Goal: Information Seeking & Learning: Compare options

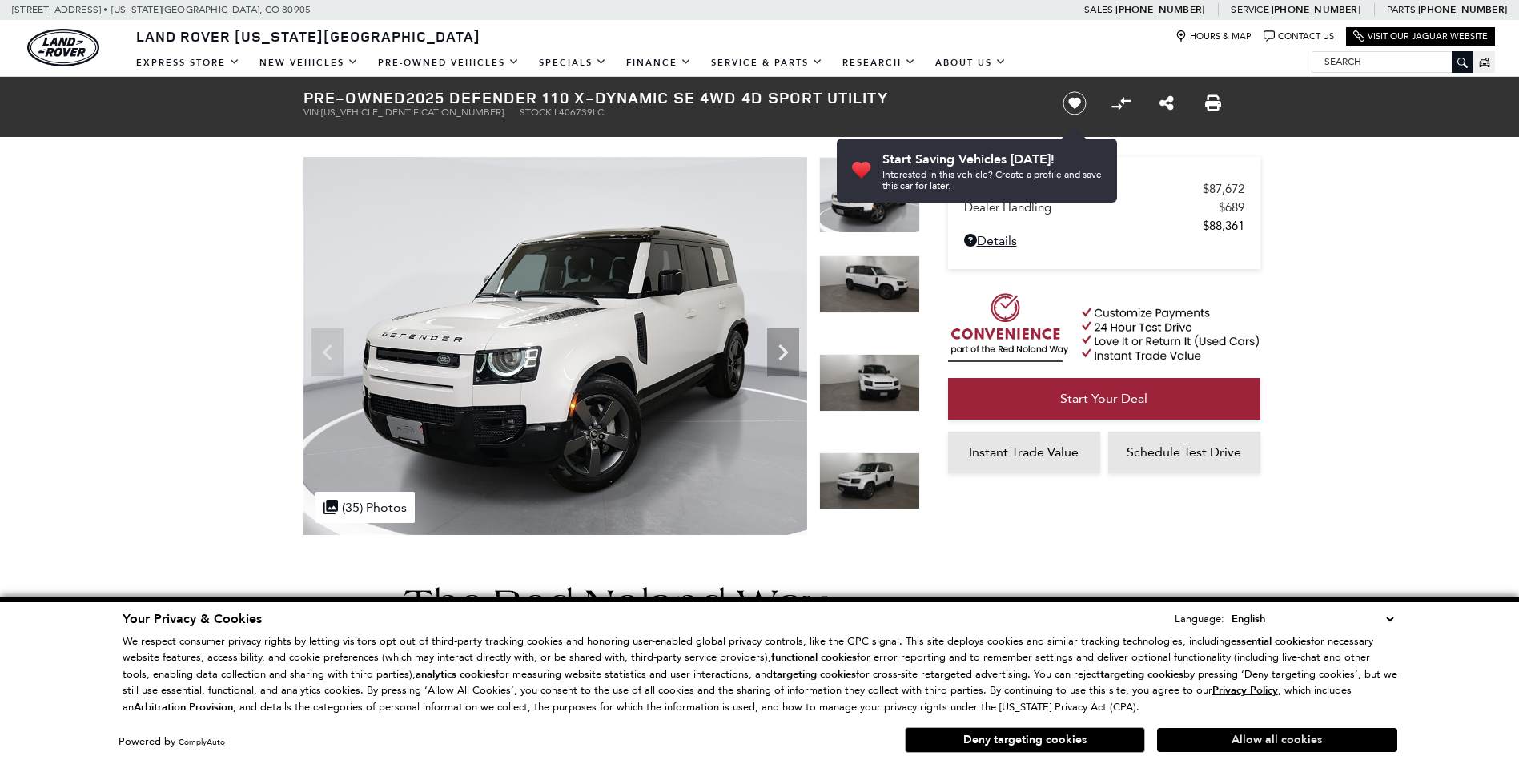
click at [1252, 739] on button "Allow all cookies" at bounding box center [1277, 740] width 240 height 24
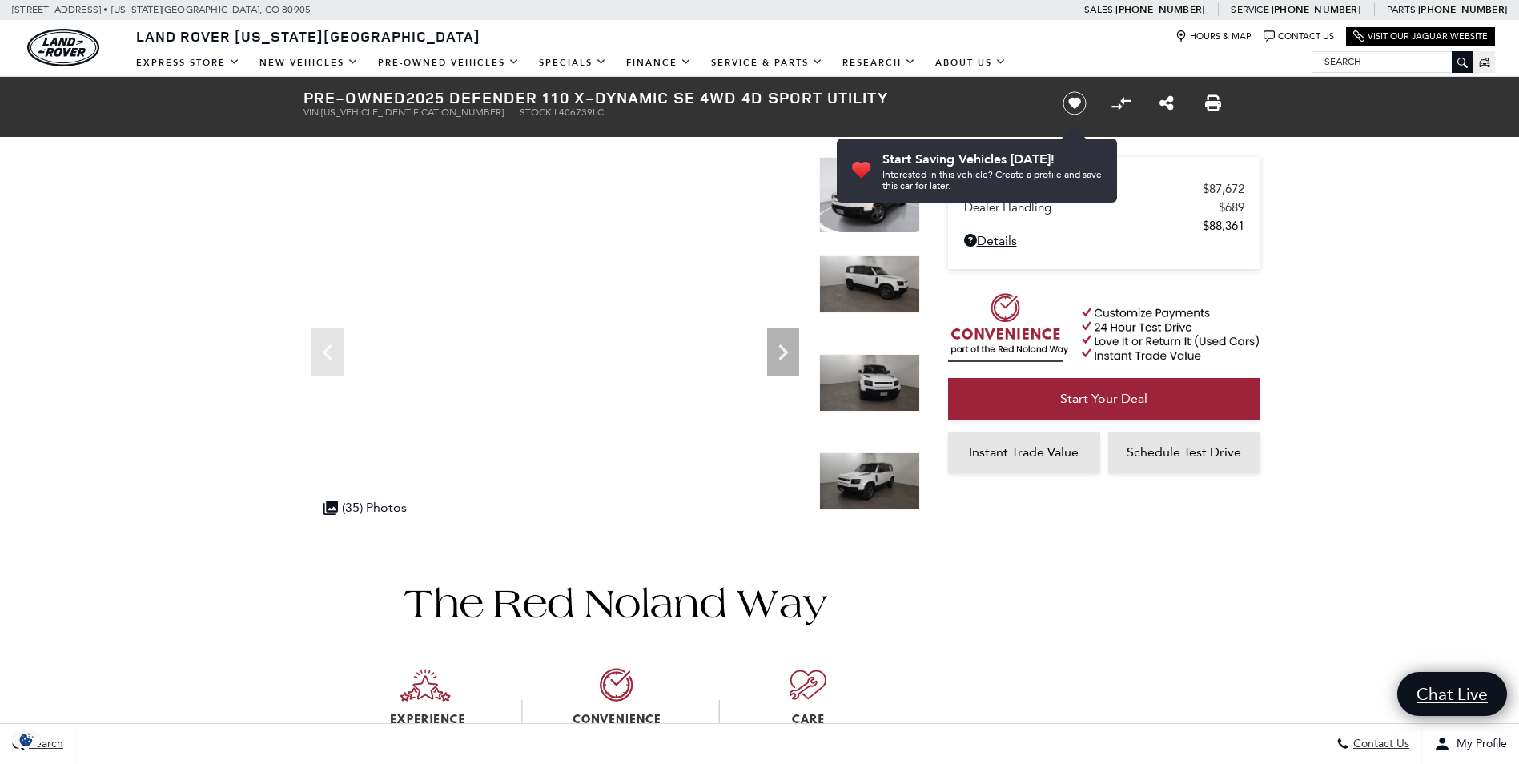
click at [872, 268] on img at bounding box center [869, 284] width 101 height 58
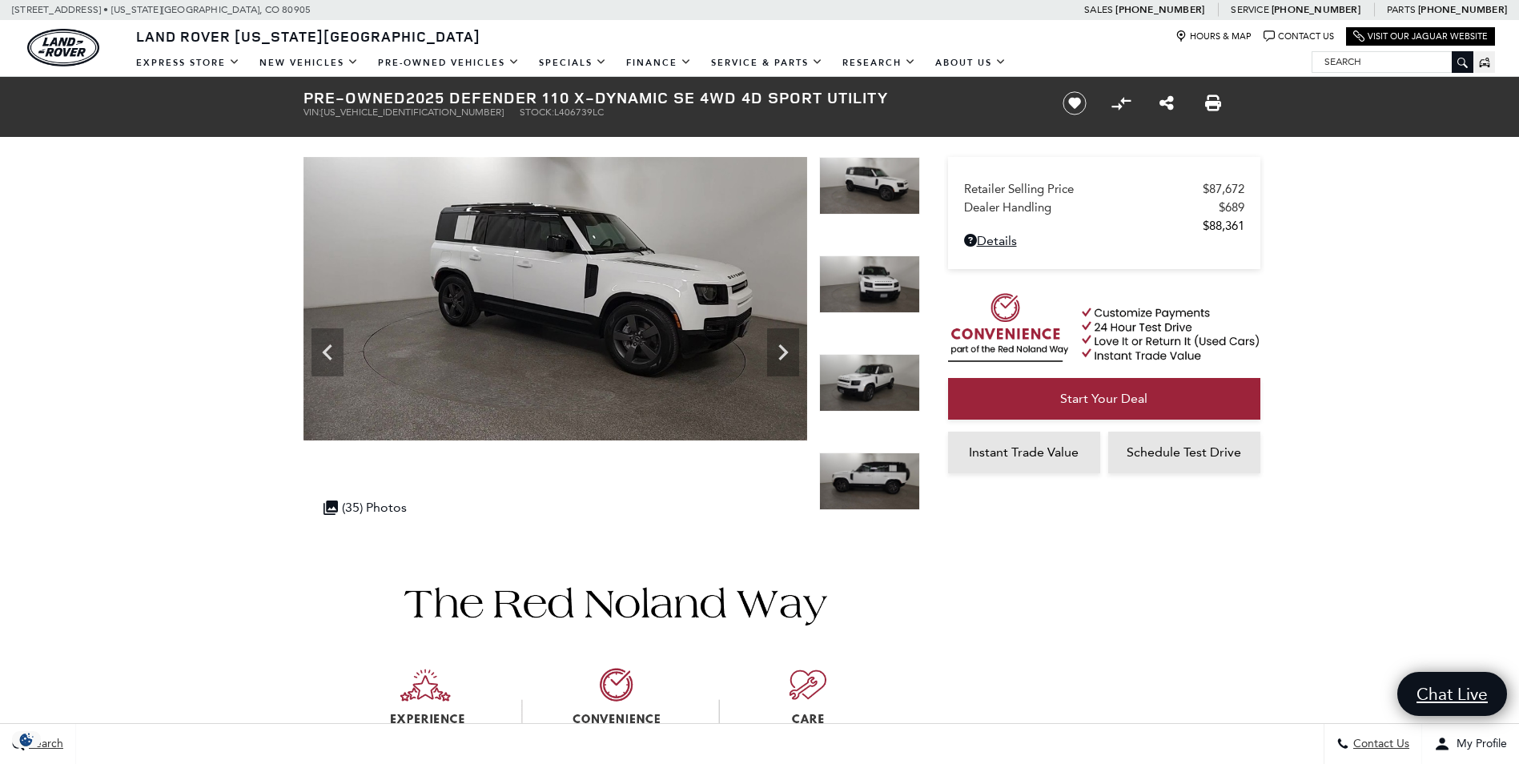
click at [865, 349] on div at bounding box center [869, 304] width 101 height 99
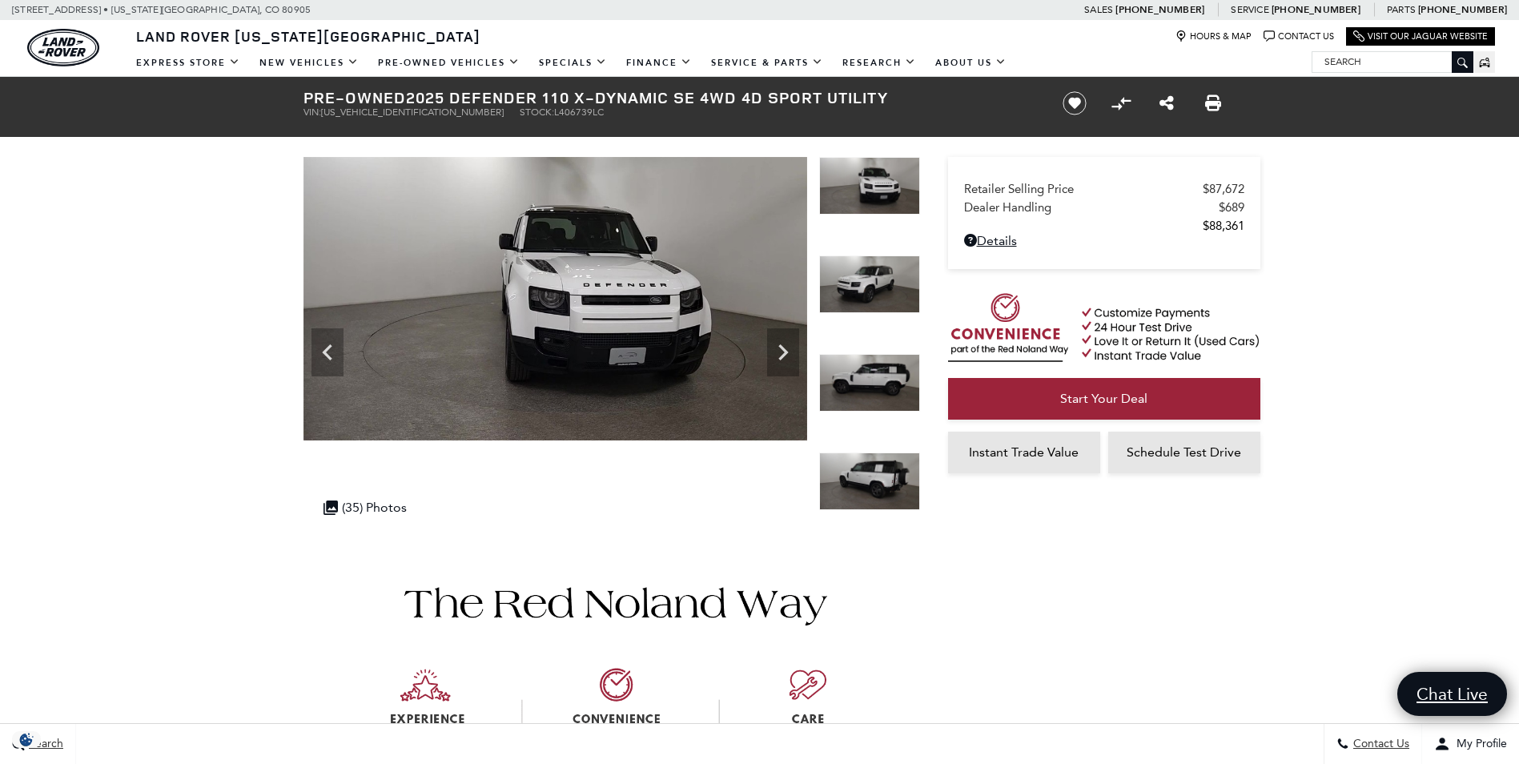
click at [871, 386] on img at bounding box center [869, 383] width 101 height 58
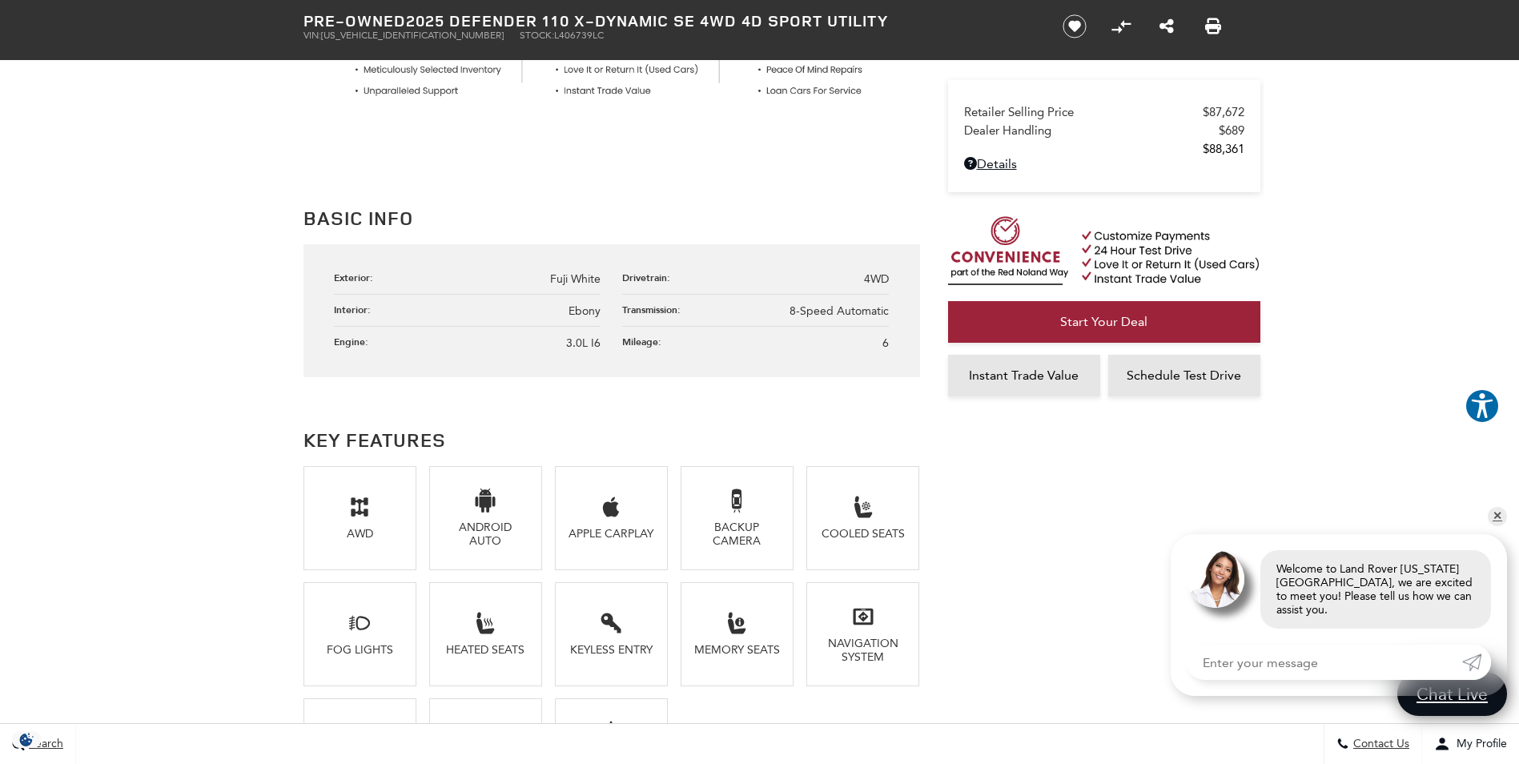
scroll to position [961, 0]
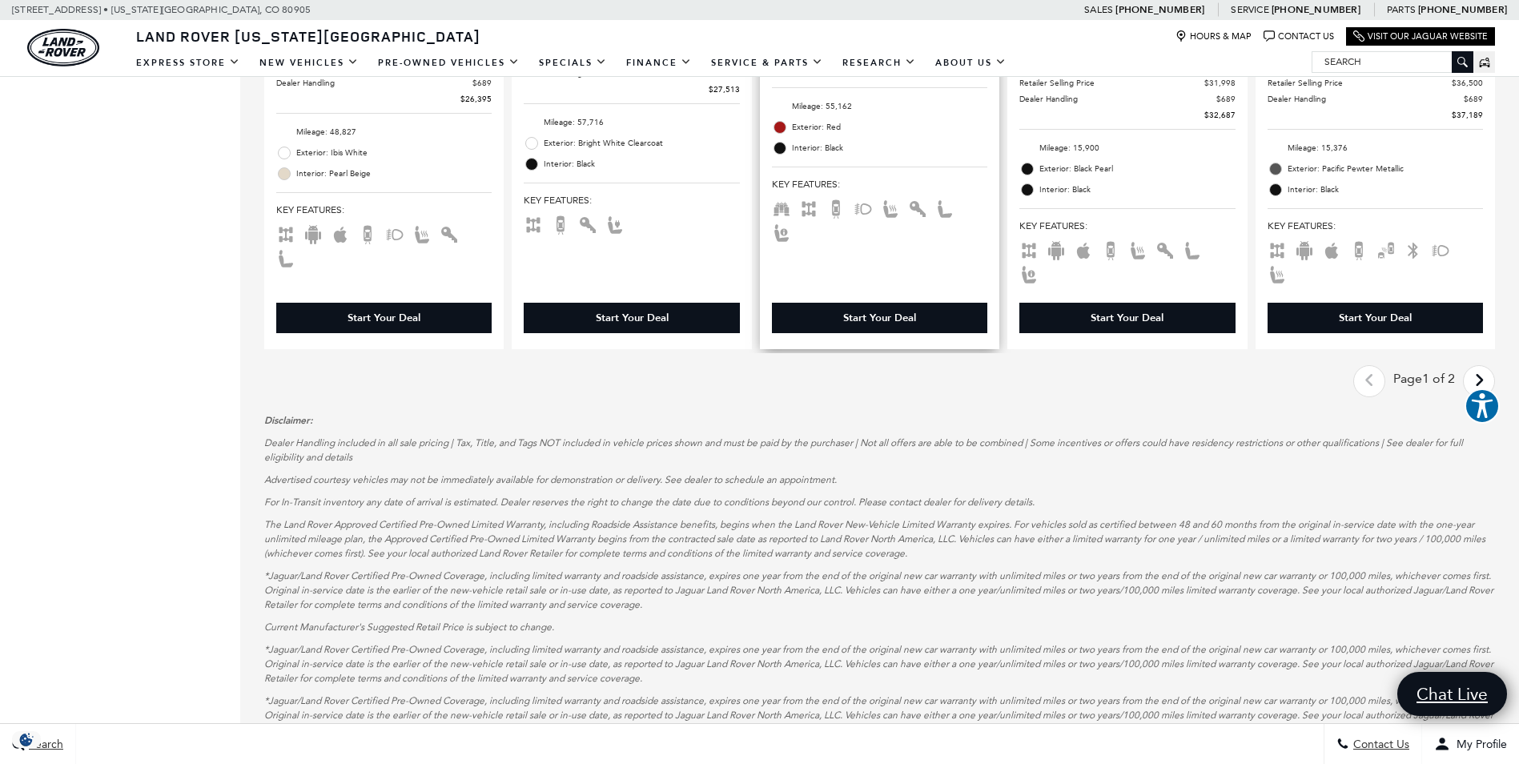
scroll to position [2403, 0]
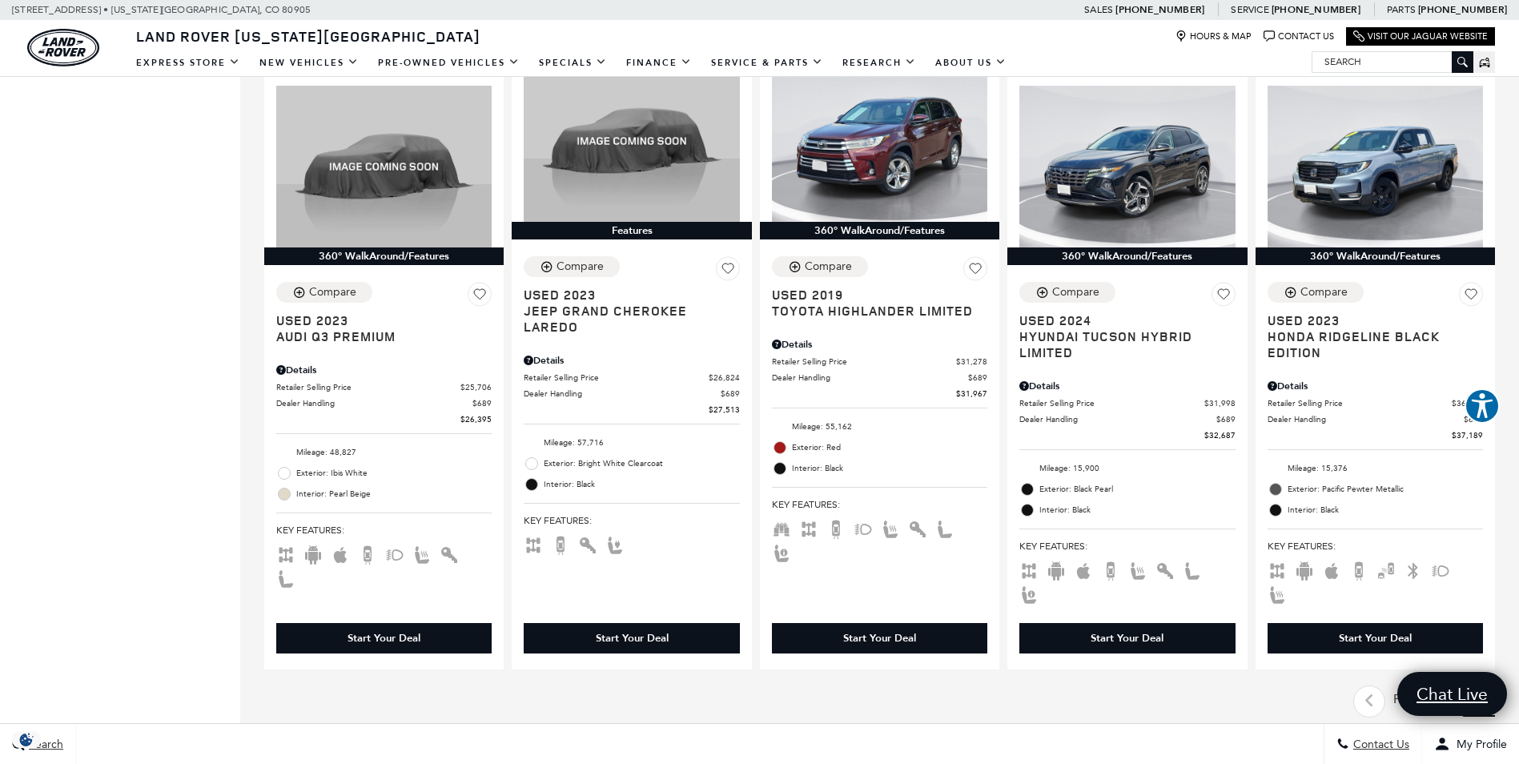
click at [1485, 688] on icon "next page" at bounding box center [1479, 701] width 10 height 26
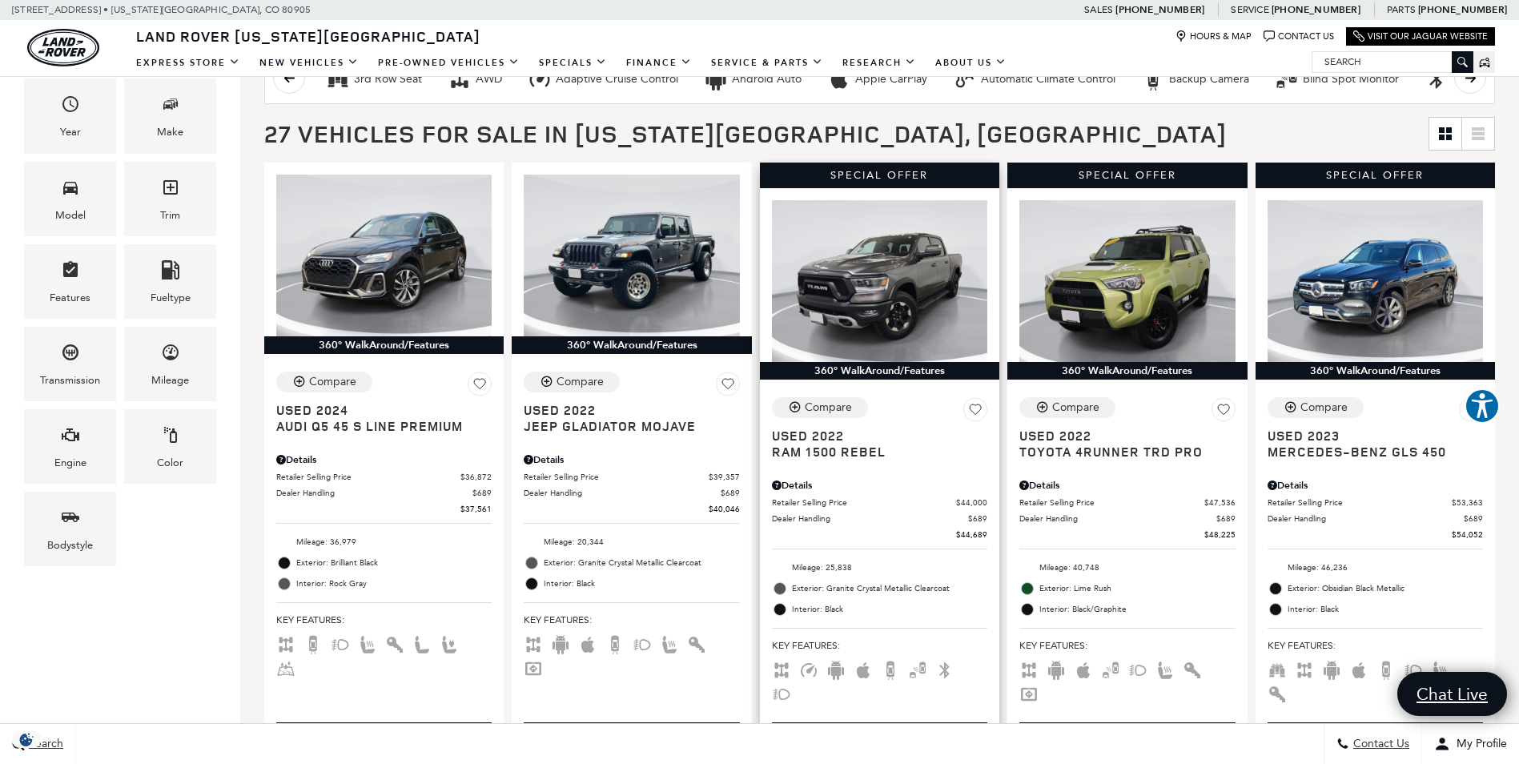
scroll to position [160, 0]
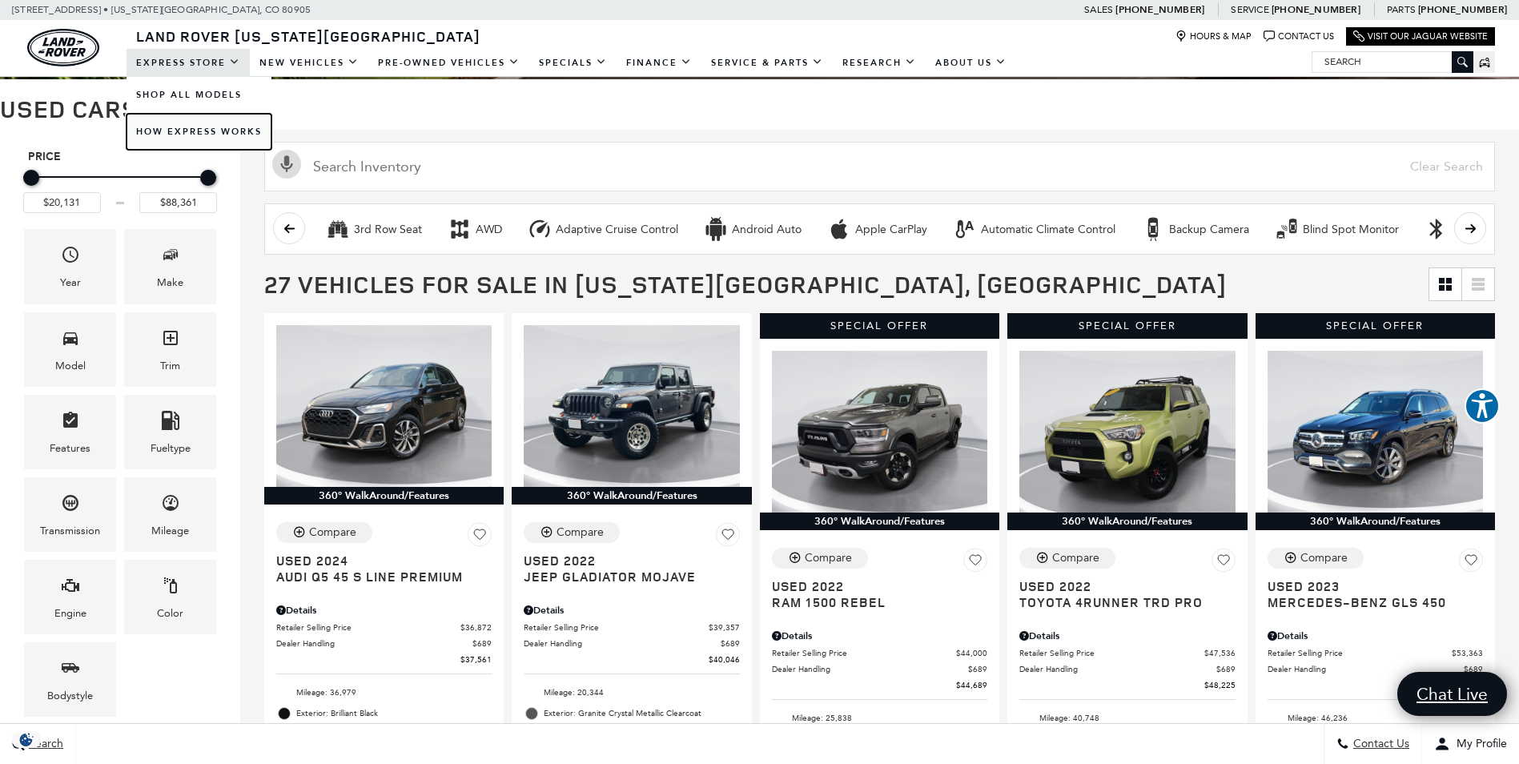
click at [219, 136] on link "How Express Works" at bounding box center [199, 132] width 145 height 36
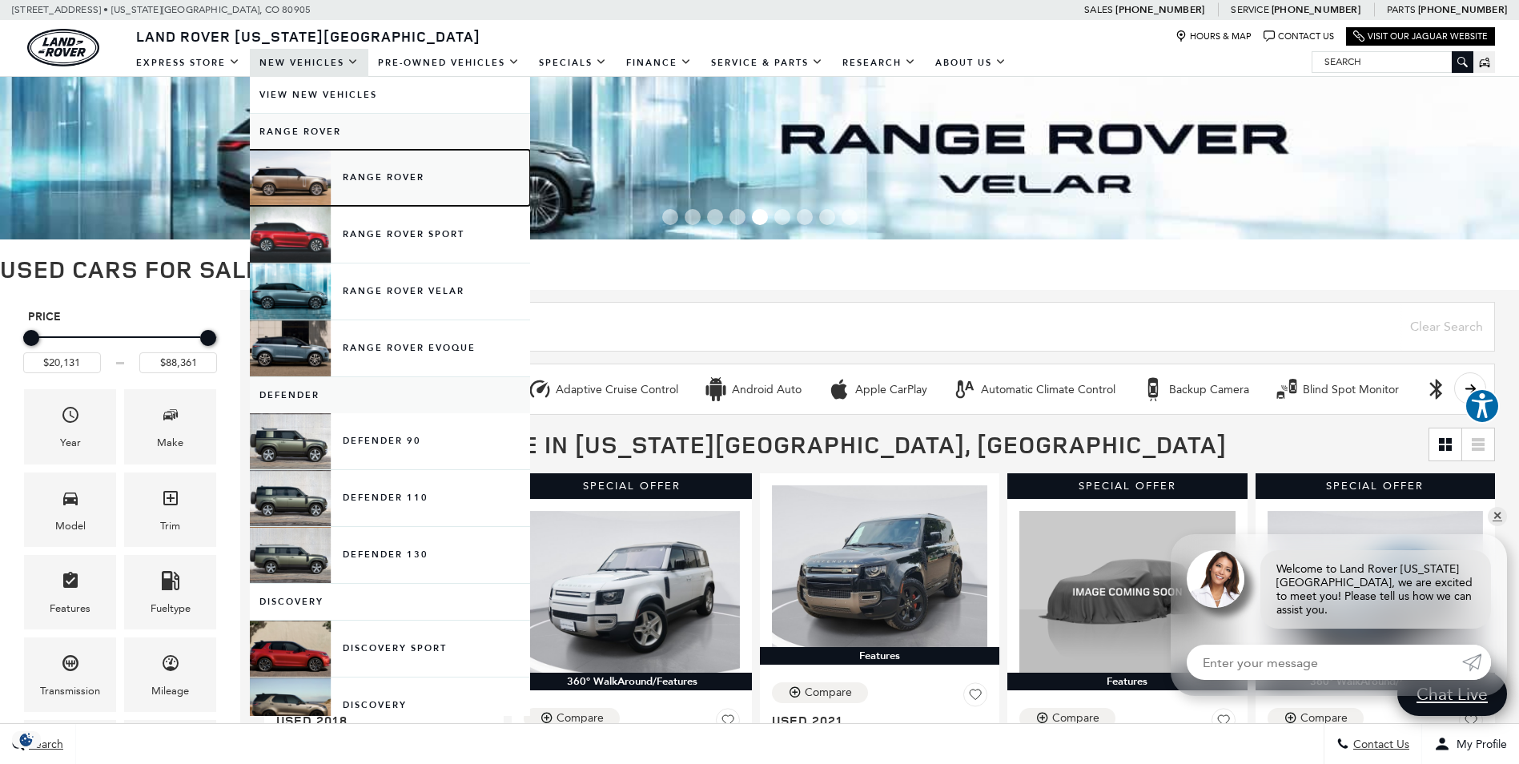
click at [383, 187] on link "Range Rover" at bounding box center [390, 178] width 280 height 56
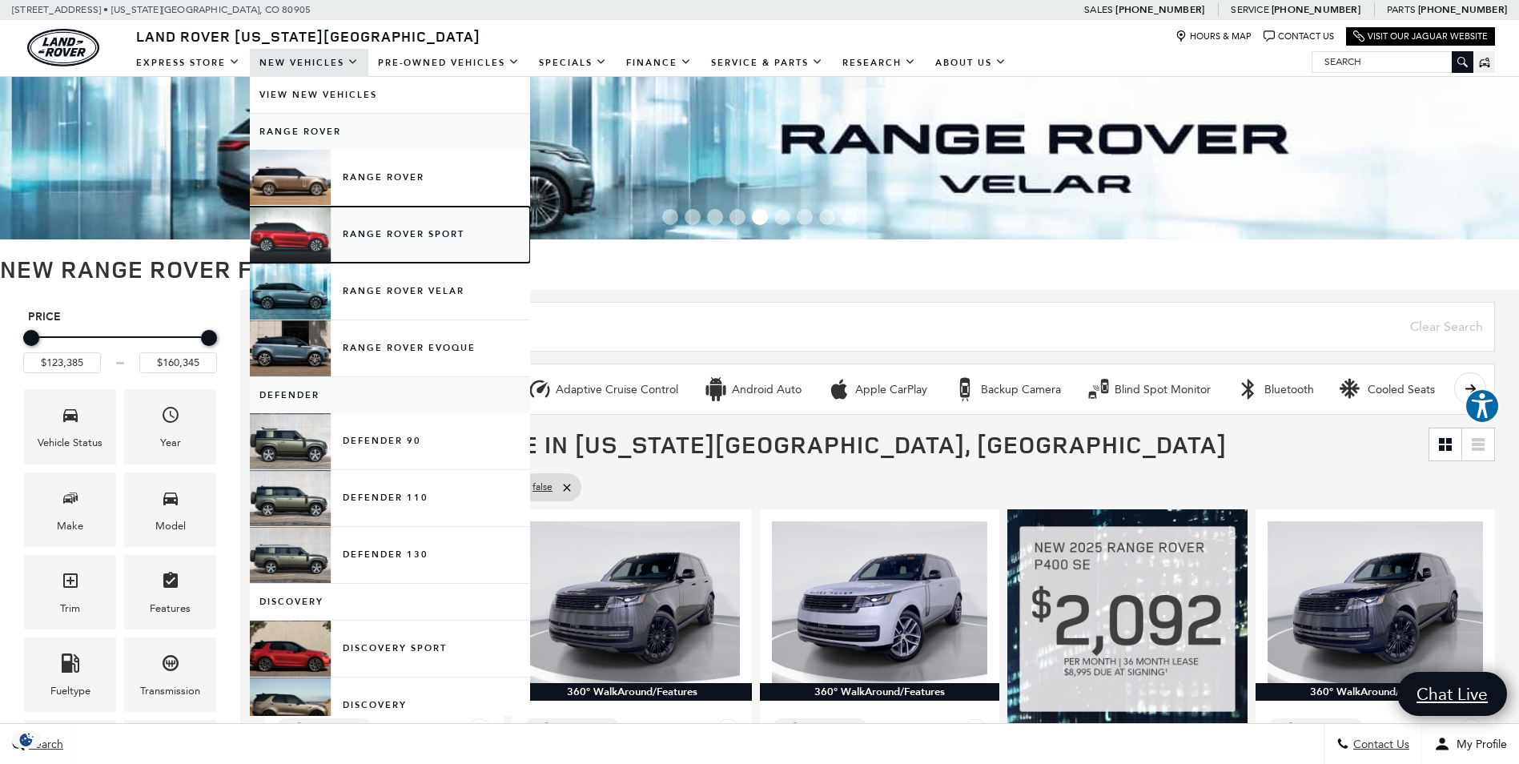
click at [390, 233] on link "Range Rover Sport" at bounding box center [390, 235] width 280 height 56
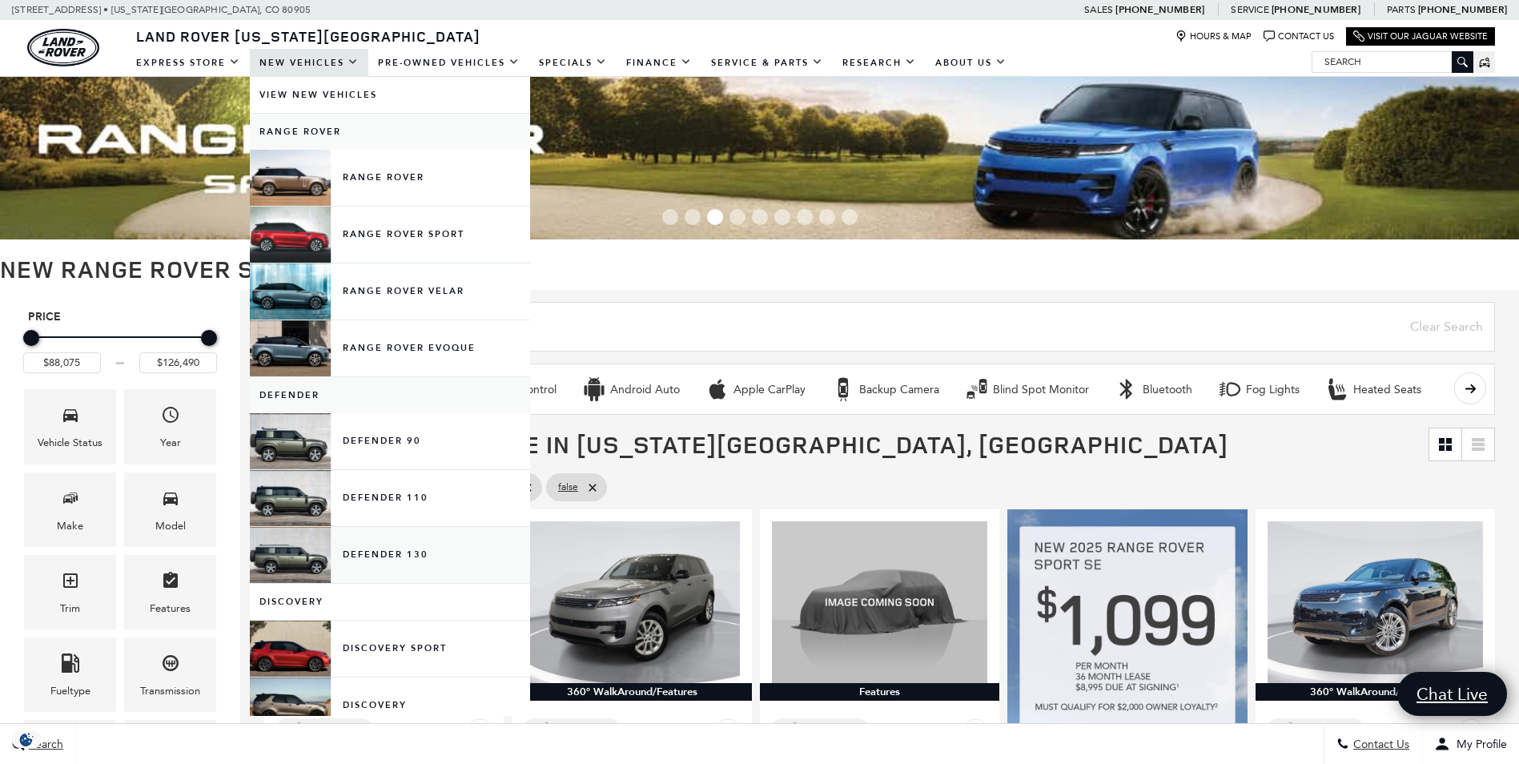
scroll to position [80, 0]
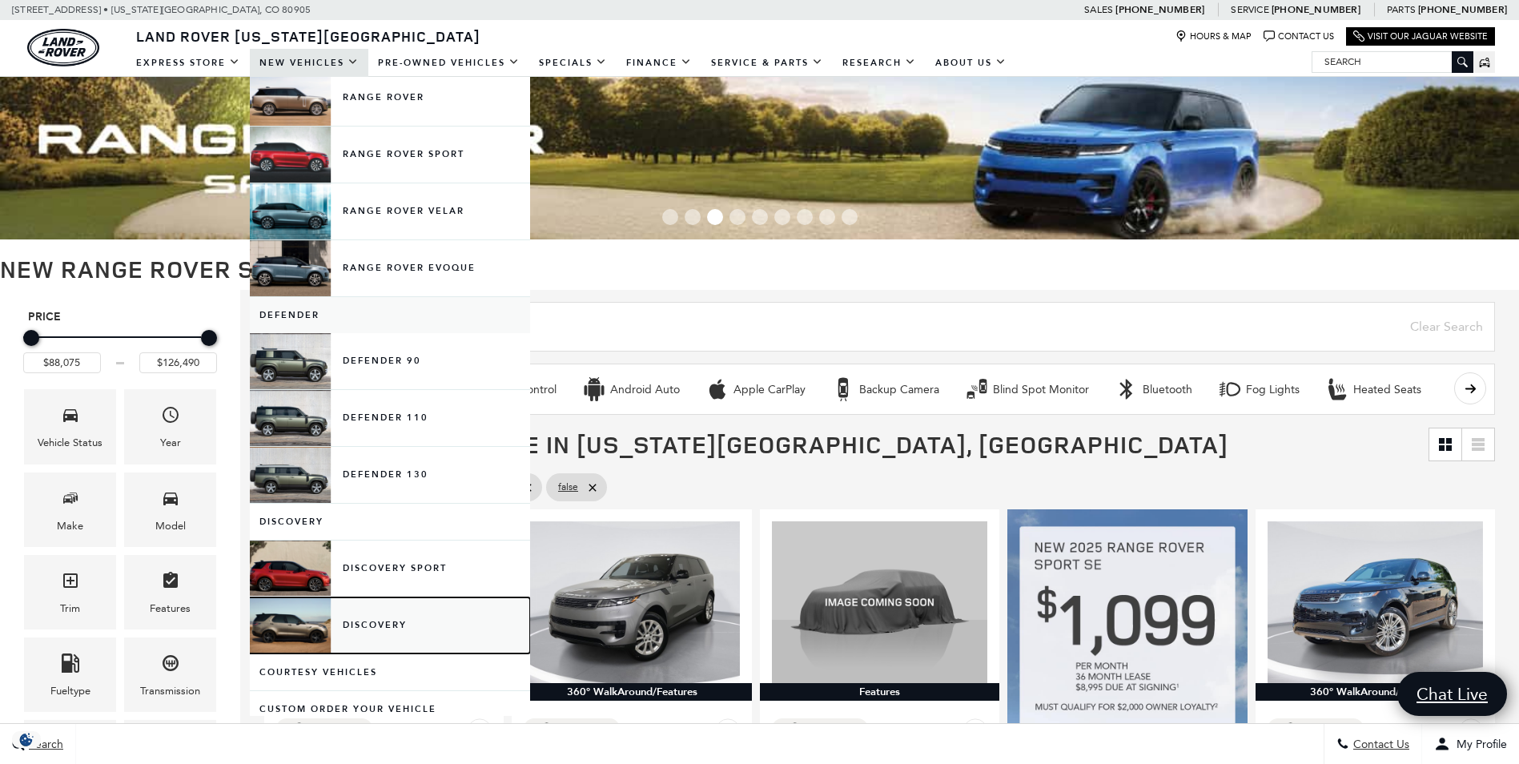
click at [386, 618] on link "Discovery" at bounding box center [390, 625] width 280 height 56
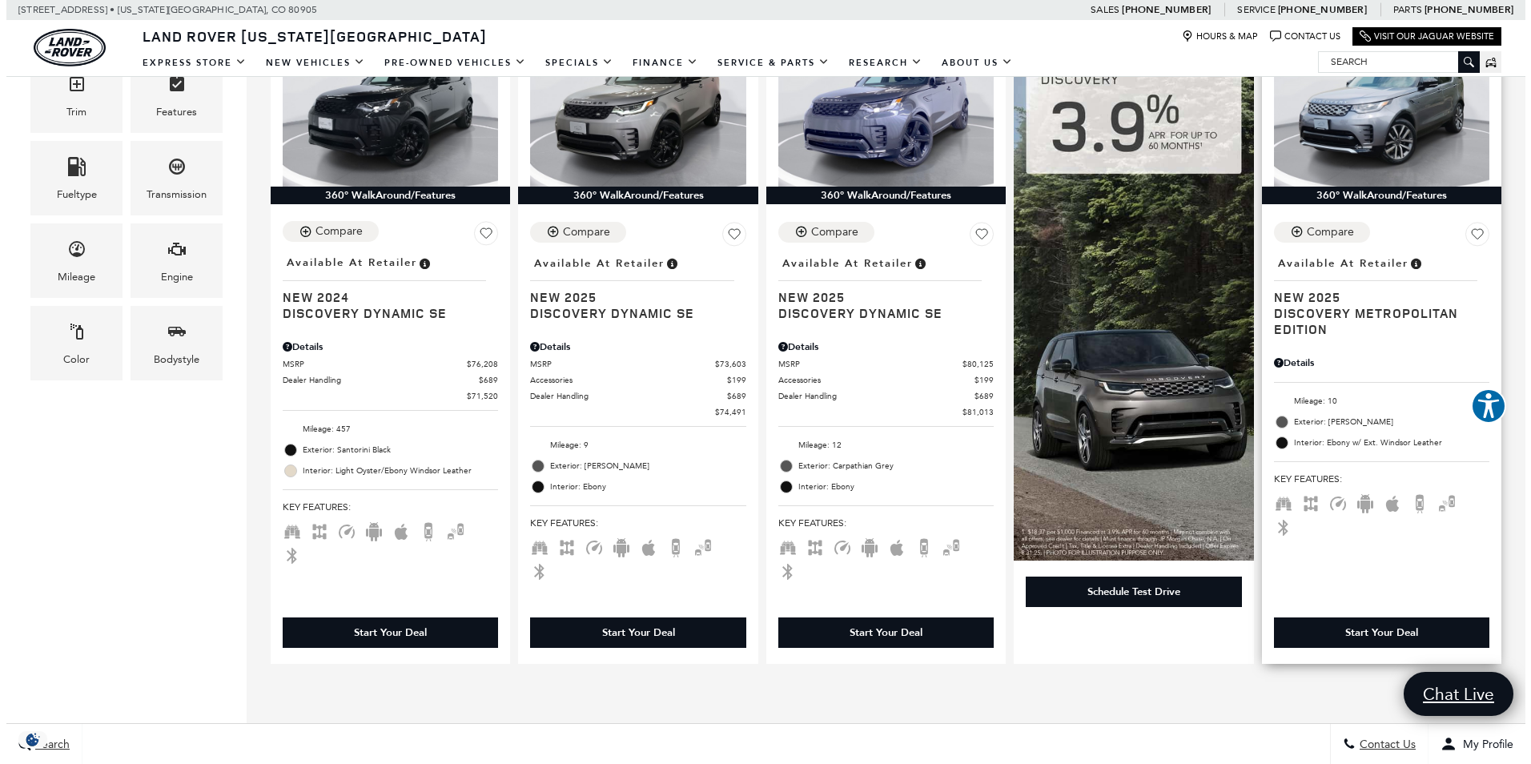
scroll to position [400, 0]
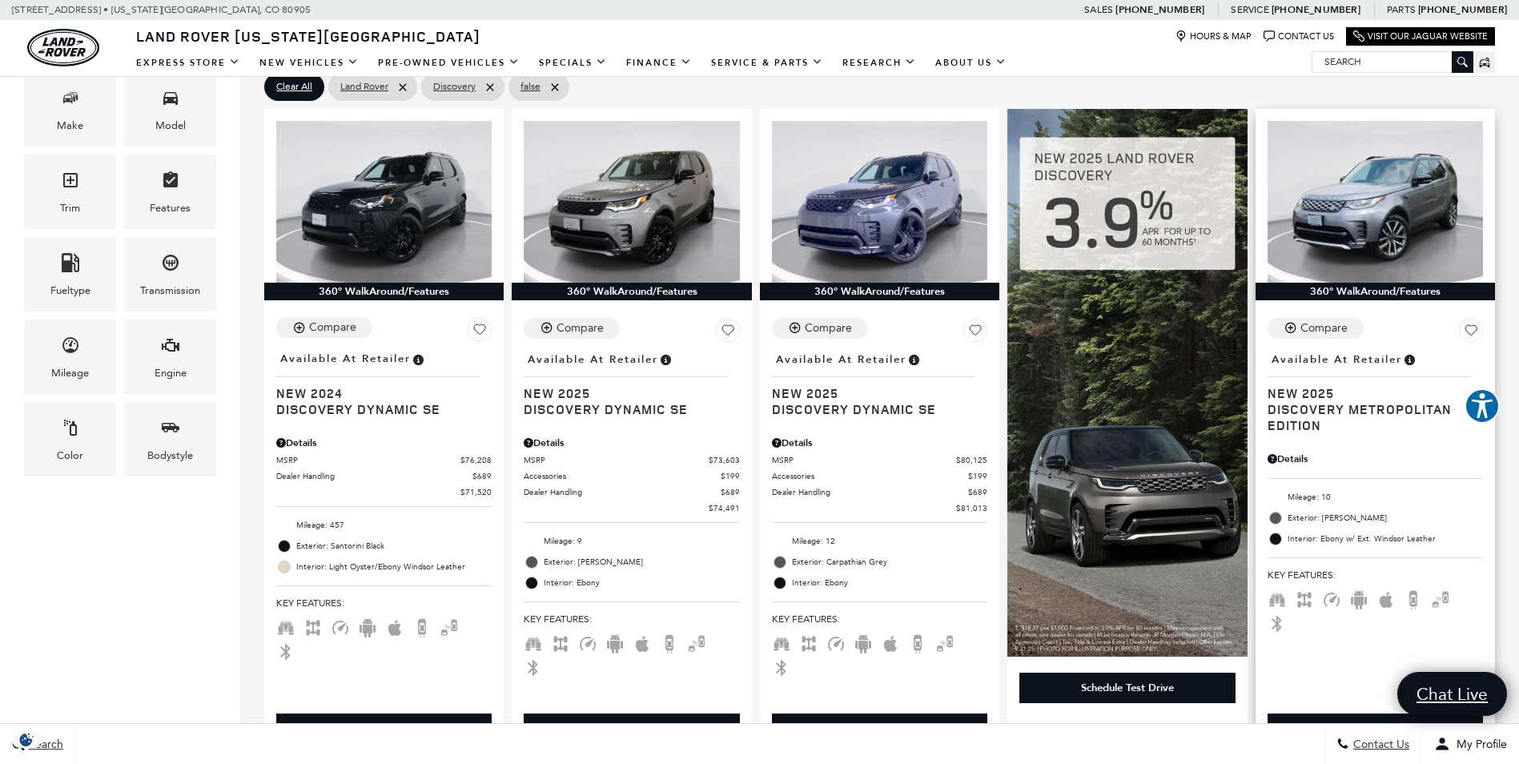
click at [1301, 459] on div "Details" at bounding box center [1375, 459] width 215 height 14
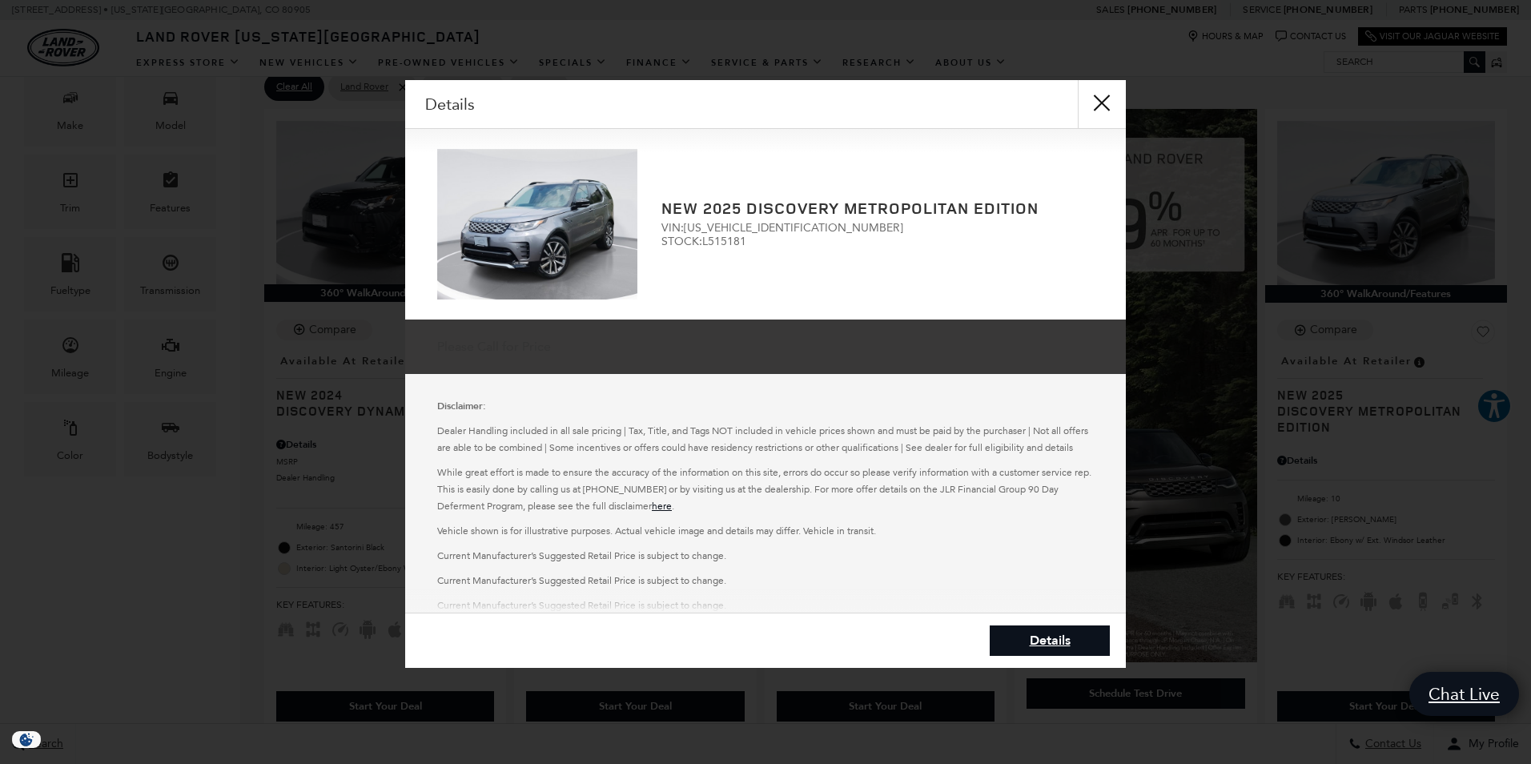
click at [849, 202] on h2 "New 2025 Discovery Metropolitan Edition" at bounding box center [878, 208] width 432 height 18
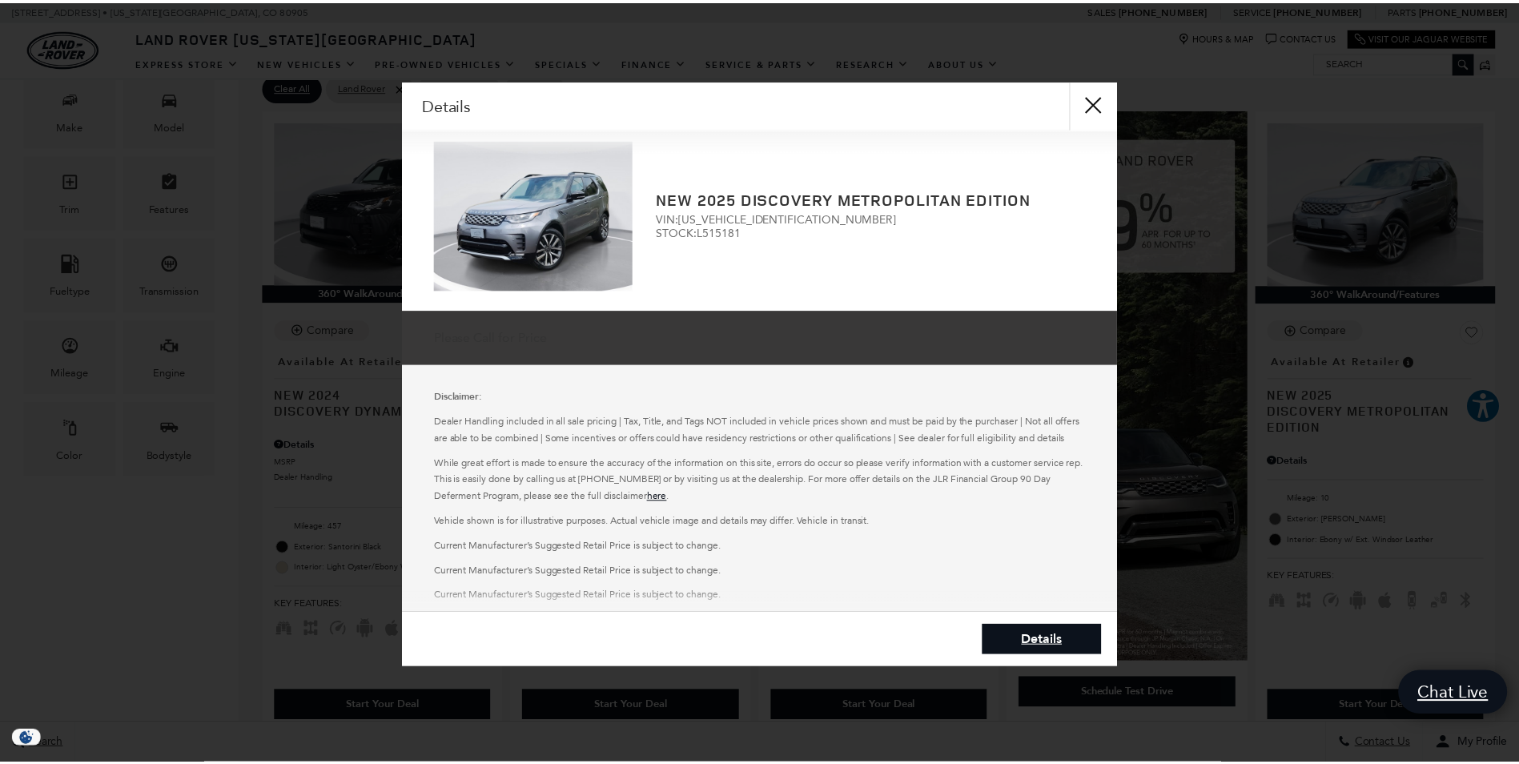
scroll to position [0, 0]
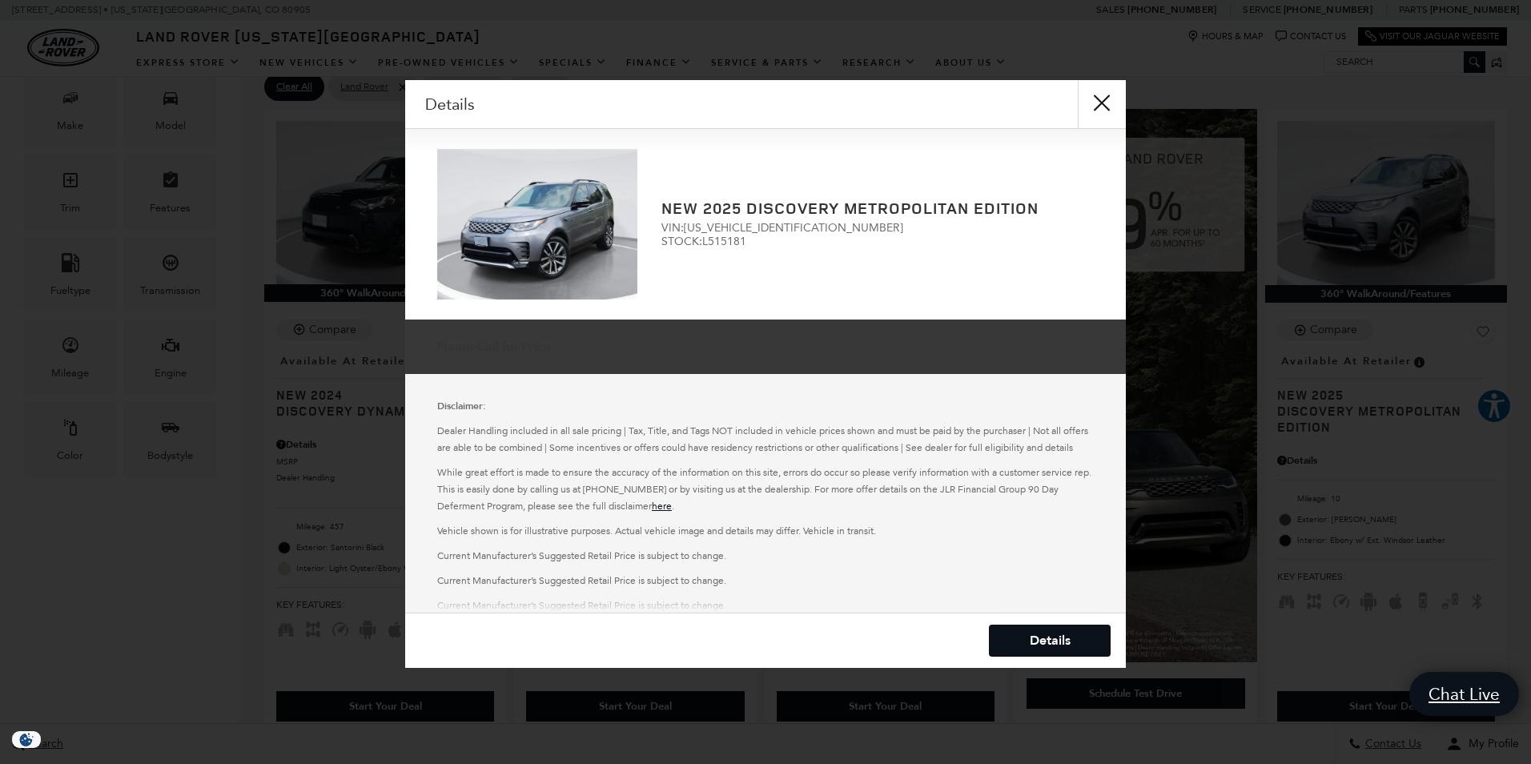
click at [1061, 638] on link "Details" at bounding box center [1050, 641] width 120 height 30
click at [1100, 99] on button "close" at bounding box center [1102, 104] width 48 height 48
